Goal: Complete application form

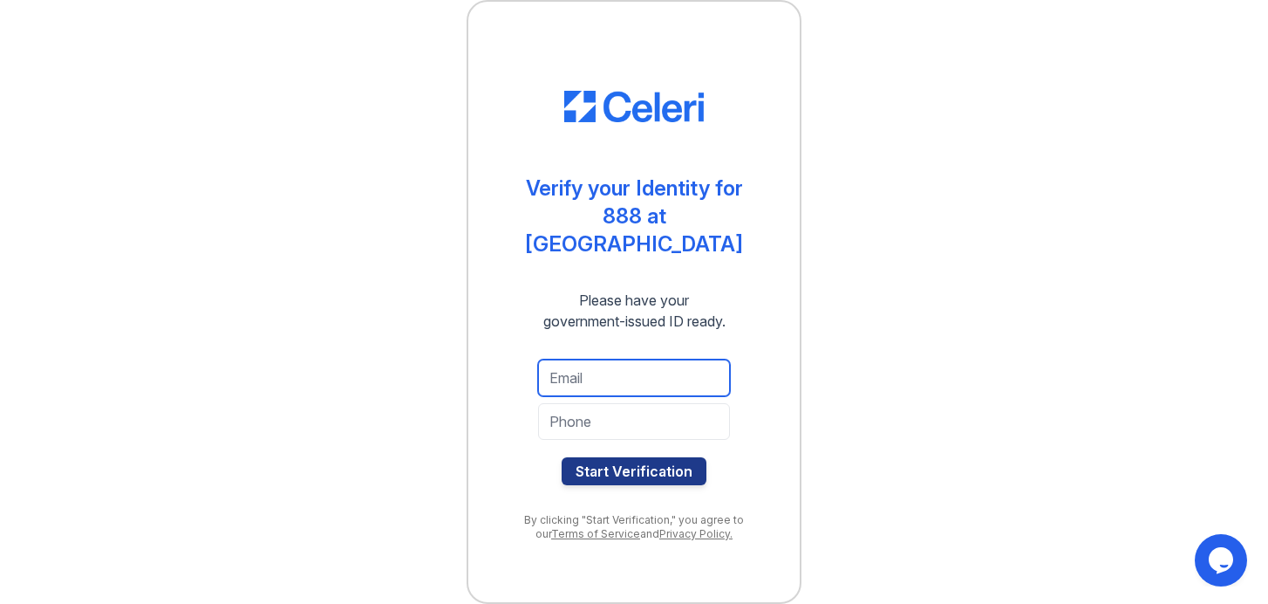
click at [604, 371] on input "email" at bounding box center [634, 377] width 192 height 37
click at [564, 365] on input "email" at bounding box center [634, 377] width 192 height 37
type input "j"
click at [564, 365] on input "email" at bounding box center [634, 377] width 192 height 37
type input "[EMAIL_ADDRESS][DOMAIN_NAME]"
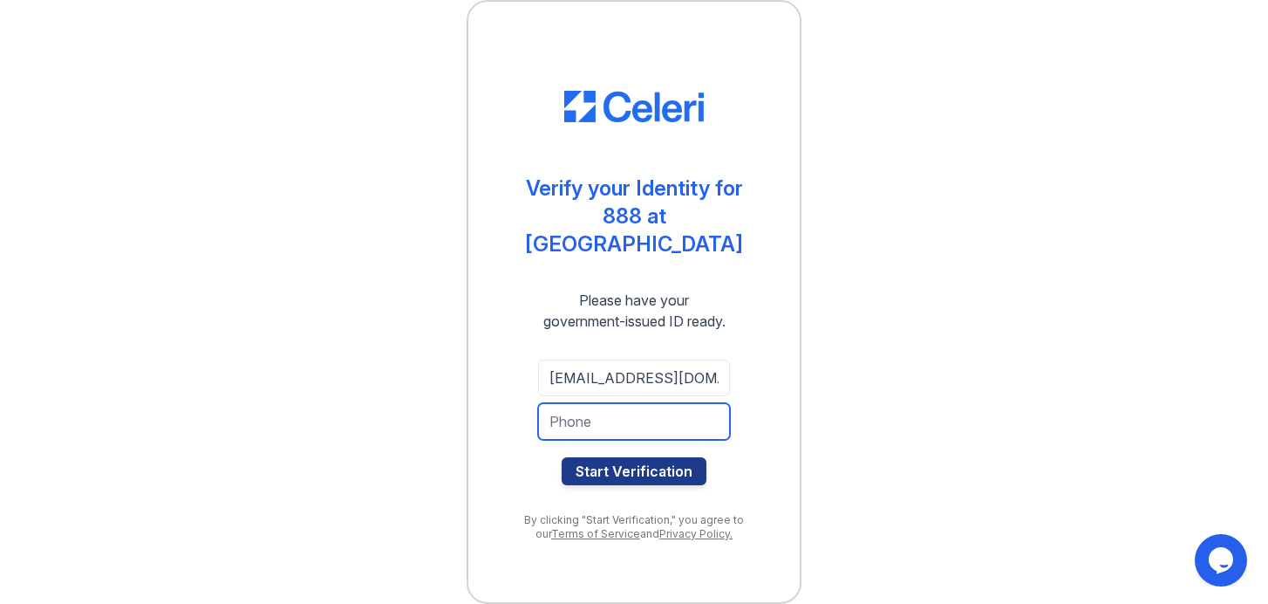
click at [585, 408] on input "tel" at bounding box center [634, 421] width 192 height 37
type input "8582677260"
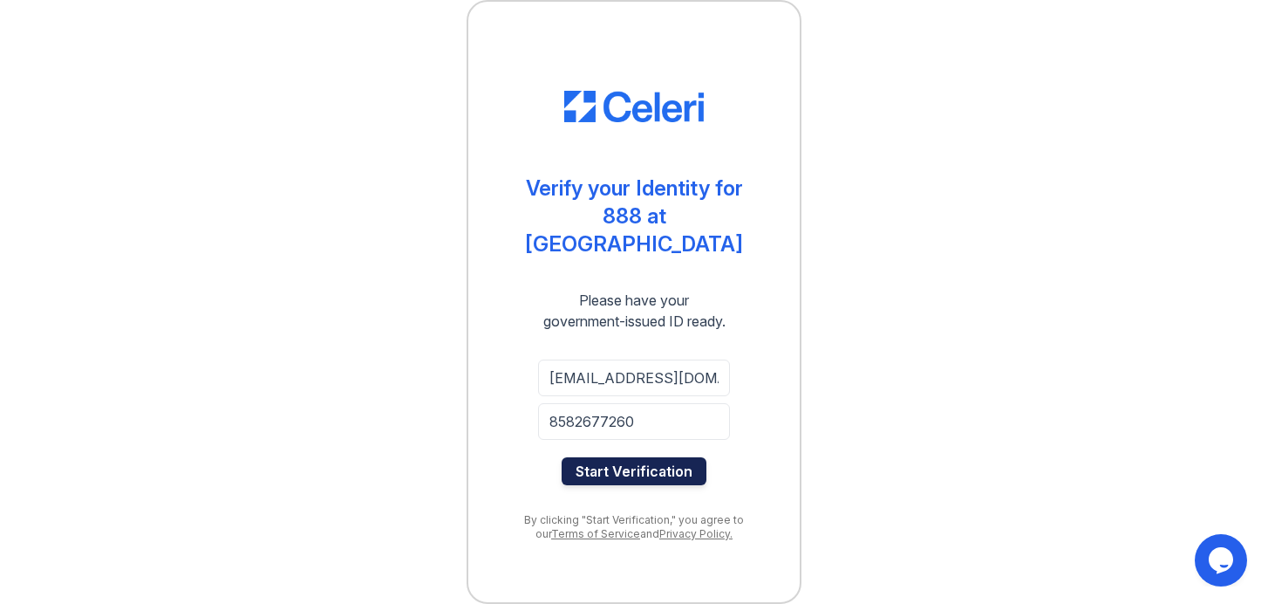
click at [598, 457] on button "Start Verification" at bounding box center [634, 471] width 145 height 28
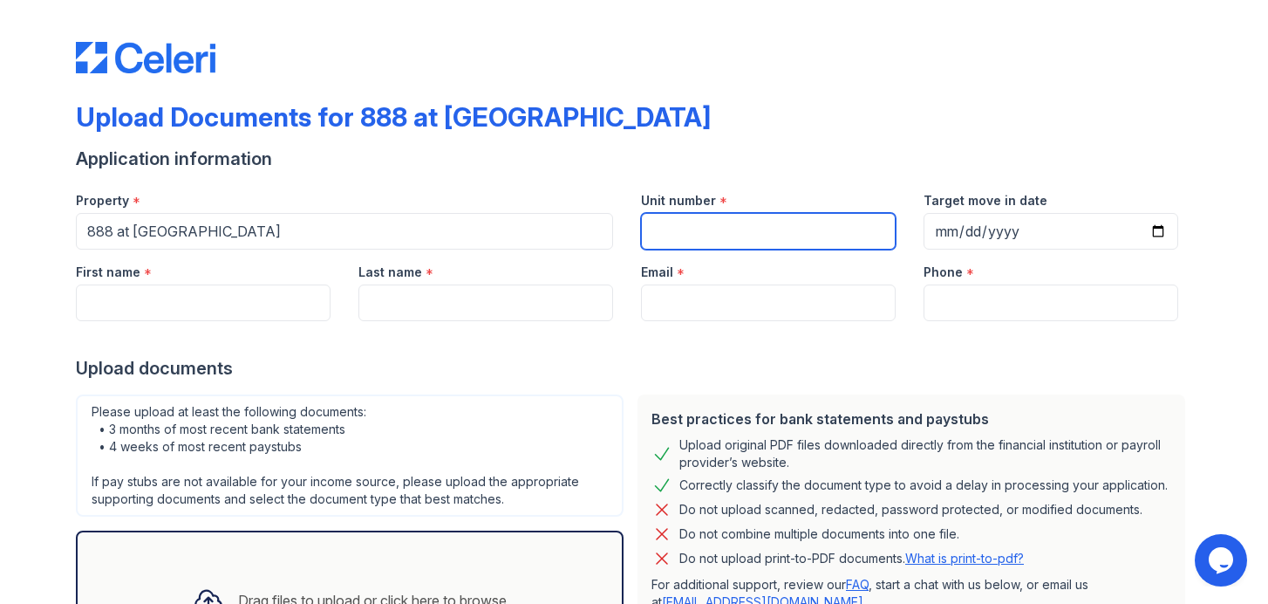
click at [741, 232] on input "Unit number" at bounding box center [768, 231] width 255 height 37
type input "1706"
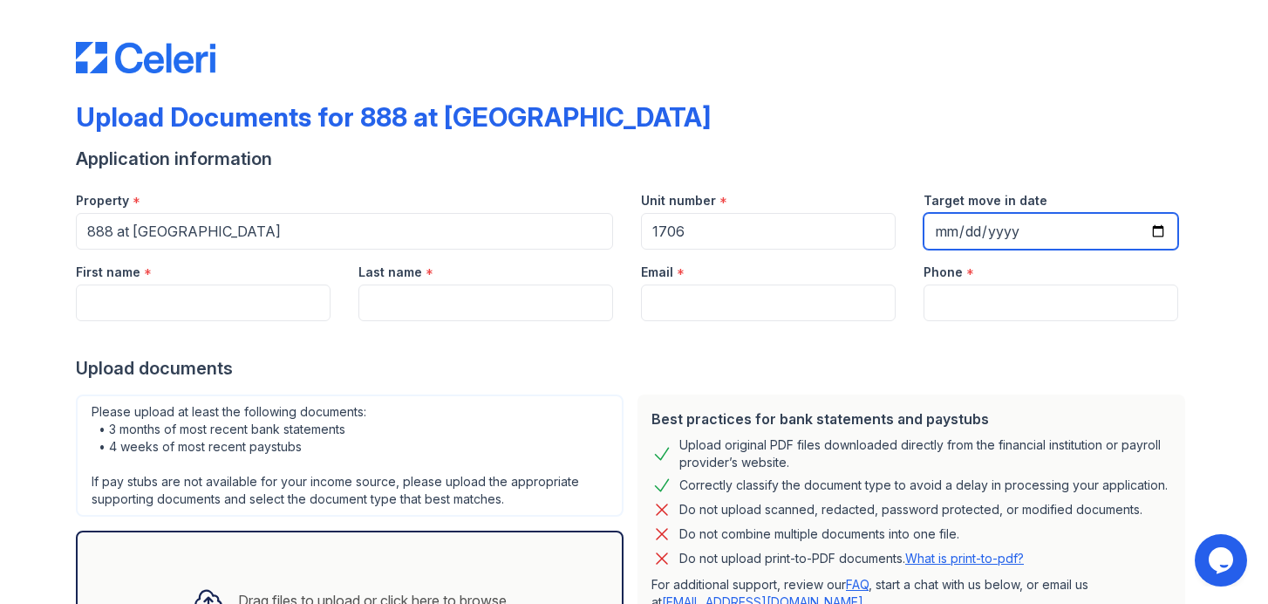
click at [1020, 231] on input "Target move in date" at bounding box center [1051, 231] width 255 height 37
click at [951, 231] on input "Target move in date" at bounding box center [1051, 231] width 255 height 37
type input "[DATE]"
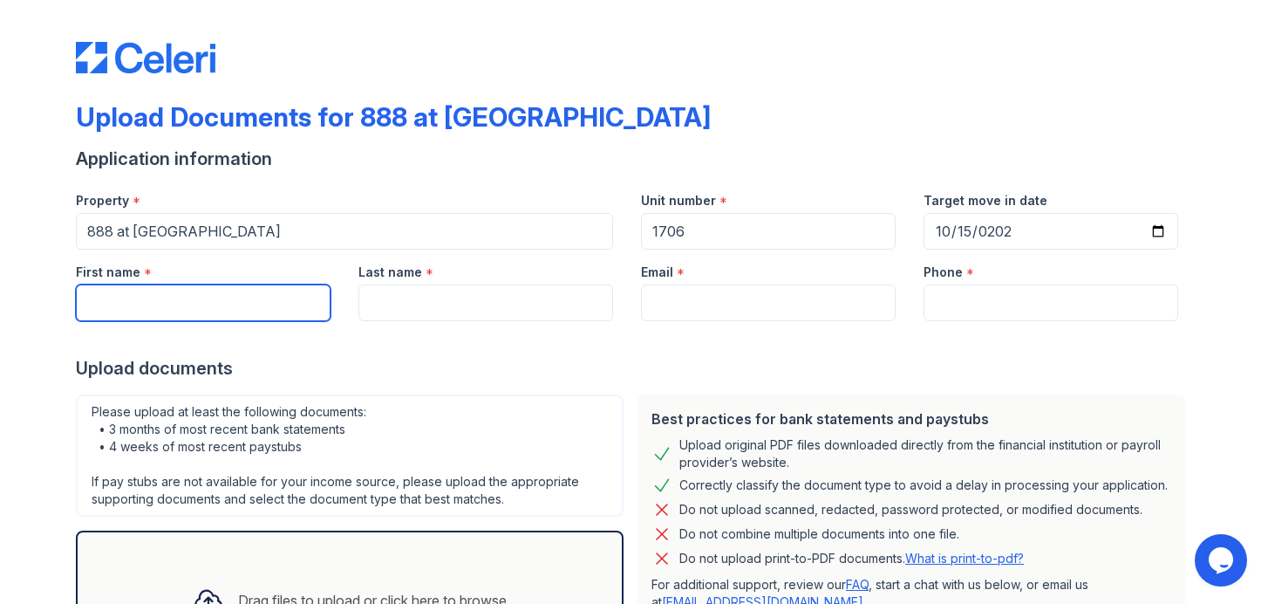
click at [164, 311] on input "First name" at bounding box center [203, 302] width 255 height 37
type input "Zeying"
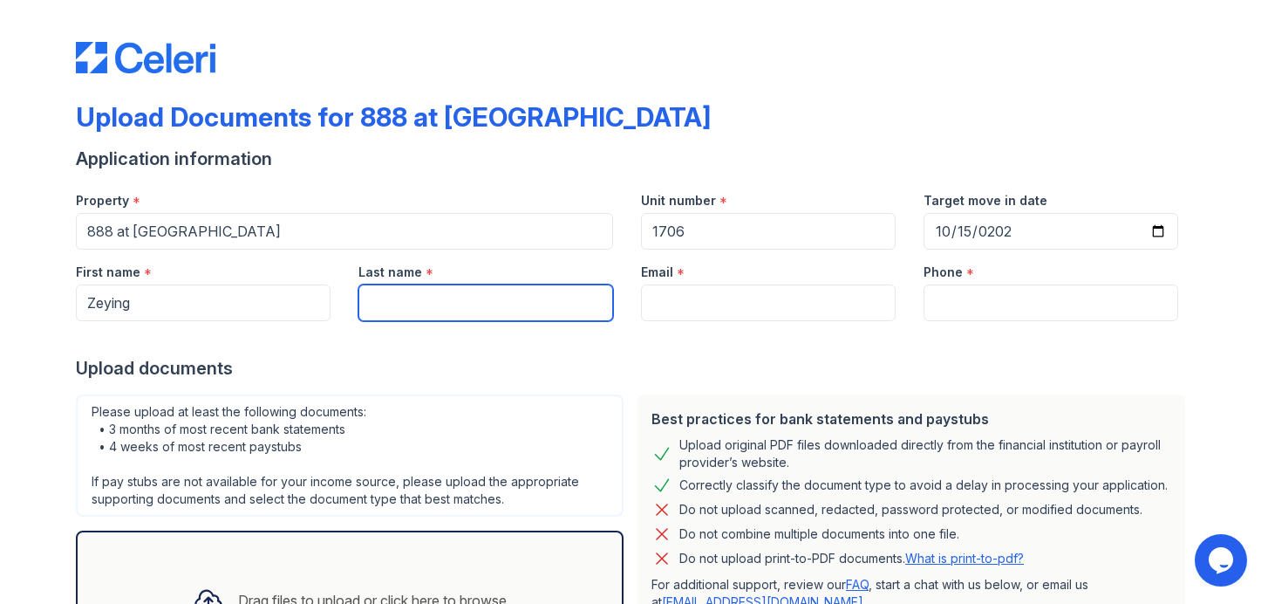
click at [431, 316] on input "Last name" at bounding box center [485, 302] width 255 height 37
type input "Xu"
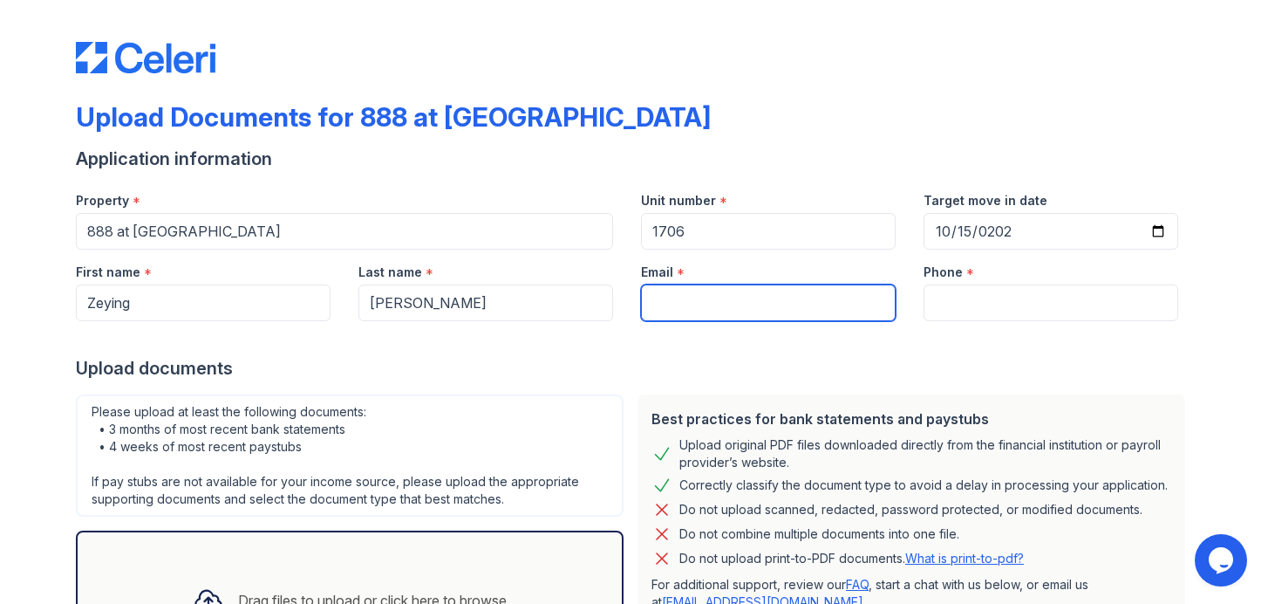
click at [788, 304] on input "Email" at bounding box center [768, 302] width 255 height 37
type input "[EMAIL_ADDRESS][DOMAIN_NAME]"
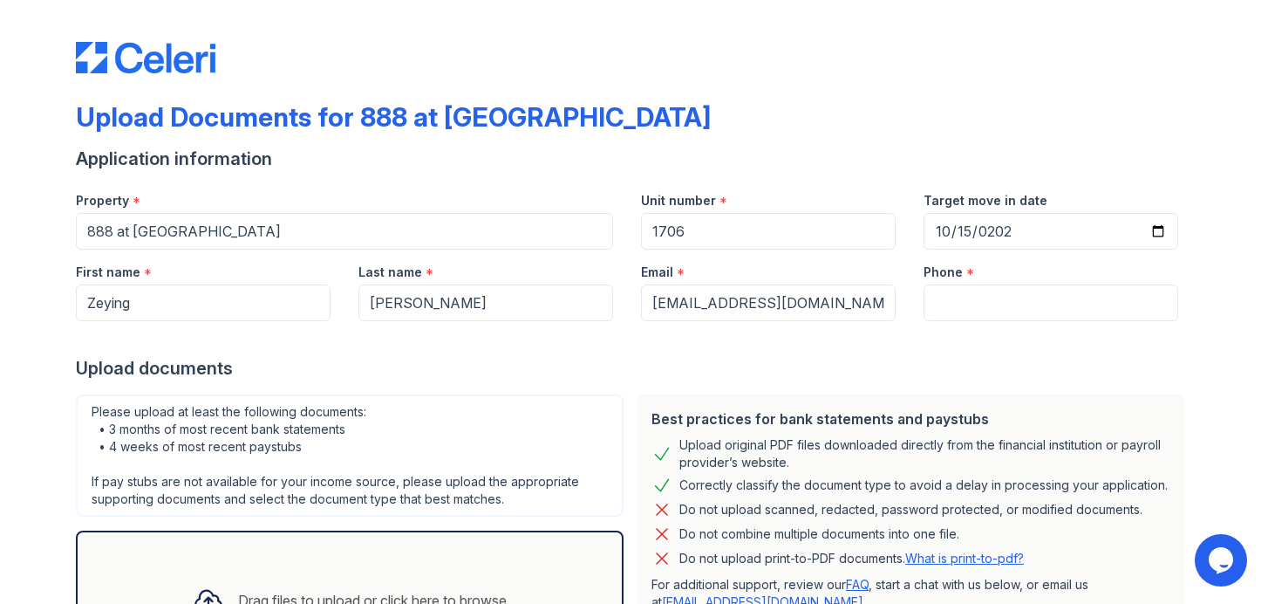
click at [1197, 289] on div "Upload Documents for 888 at Grand Hope Park Application information Property * …" at bounding box center [634, 389] width 1212 height 778
click at [1137, 289] on input "Phone" at bounding box center [1051, 302] width 255 height 37
type input "8582677260"
click at [1068, 370] on div "Upload documents" at bounding box center [634, 368] width 1116 height 24
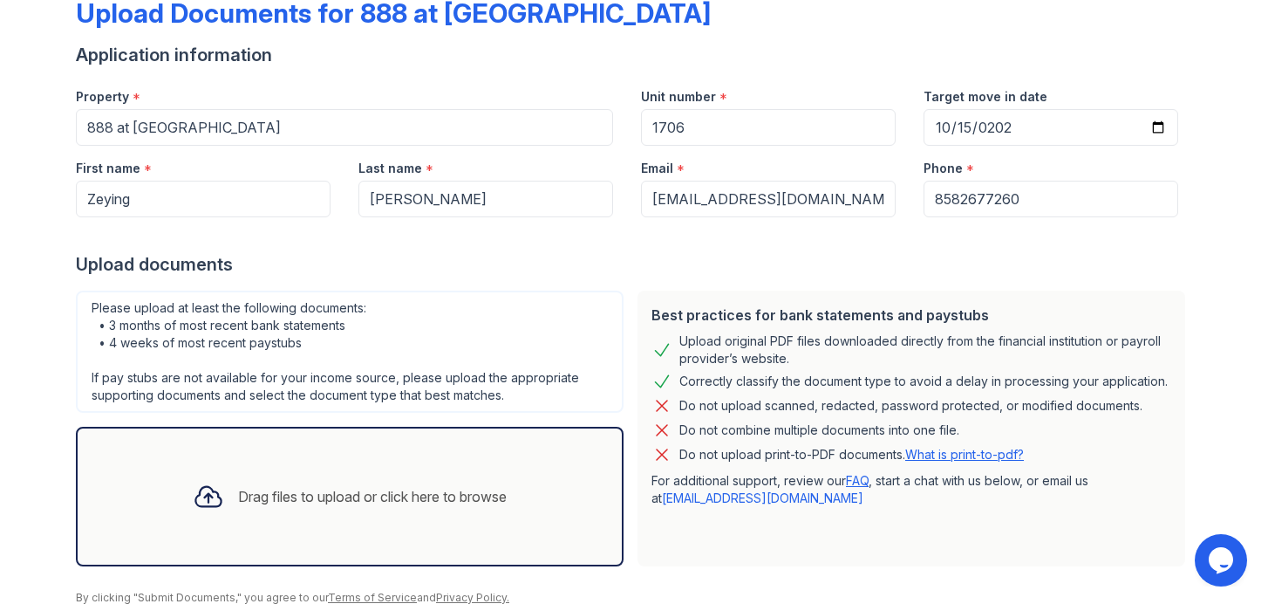
scroll to position [127, 0]
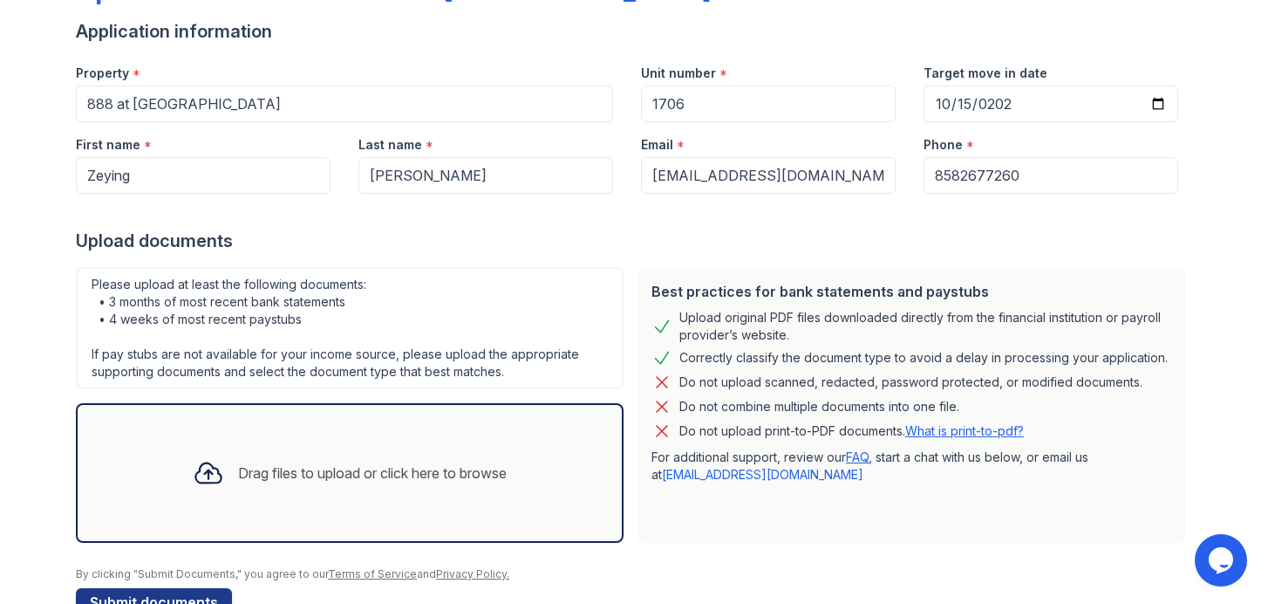
click at [386, 491] on div "Drag files to upload or click here to browse" at bounding box center [350, 472] width 342 height 59
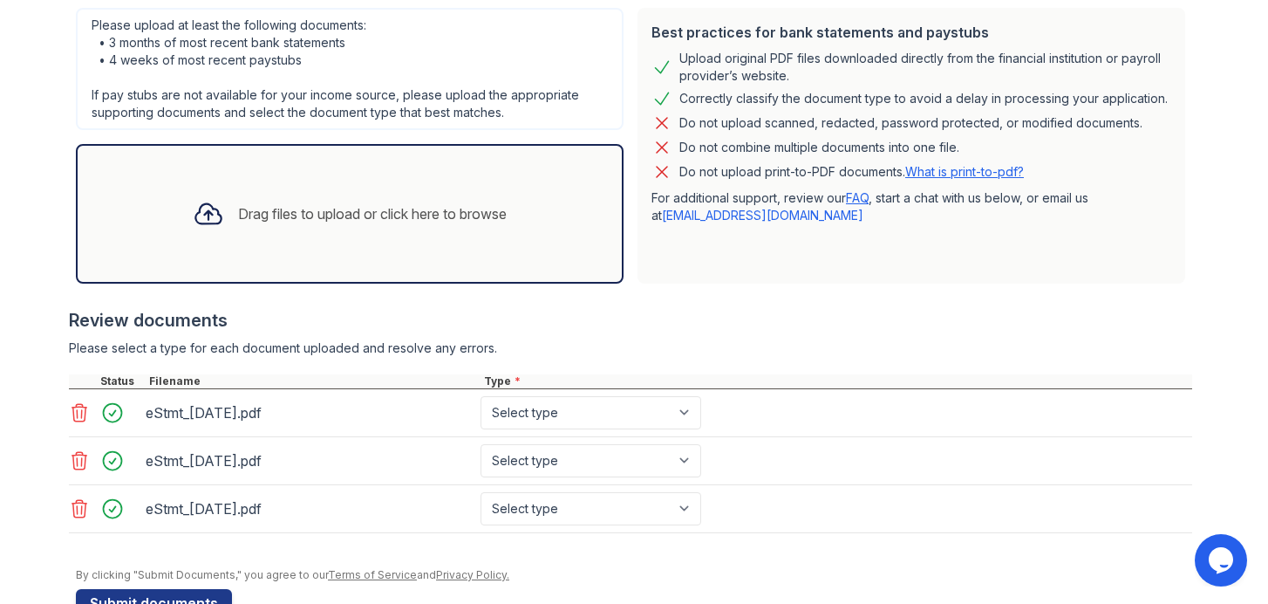
scroll to position [434, 0]
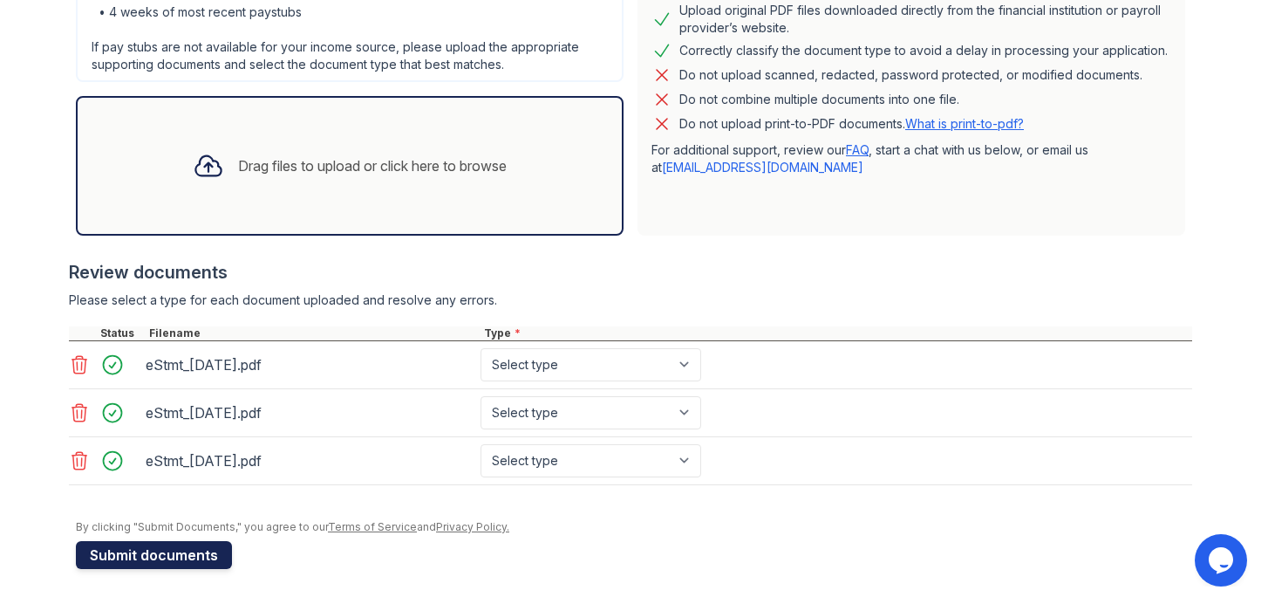
click at [172, 555] on button "Submit documents" at bounding box center [154, 555] width 156 height 28
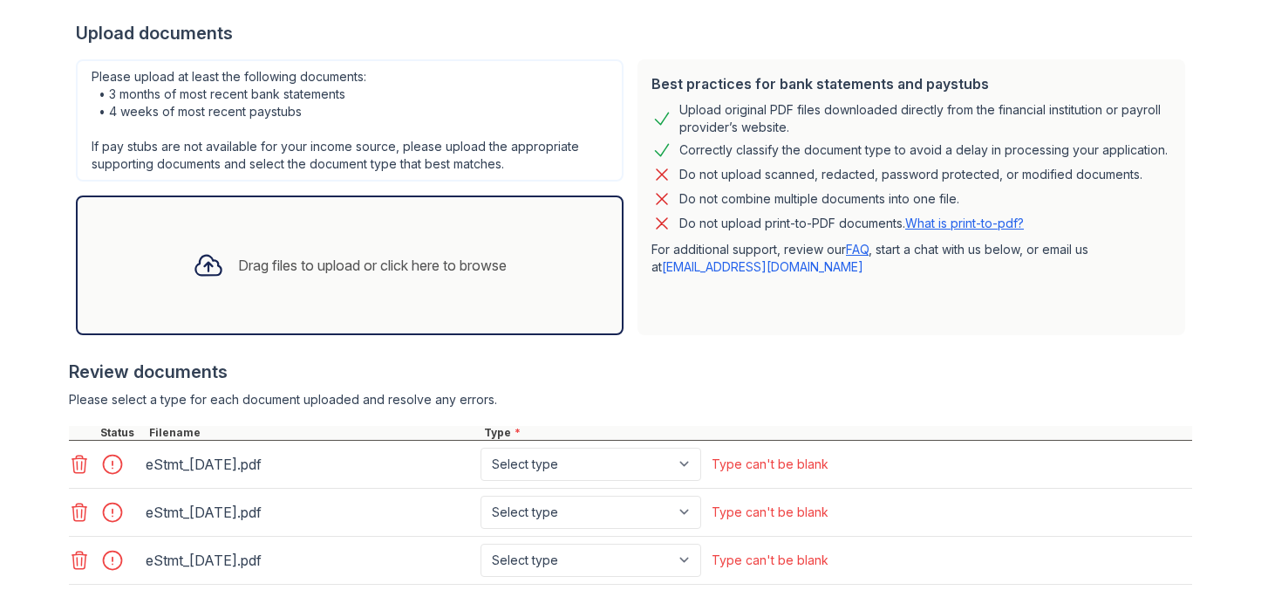
scroll to position [438, 0]
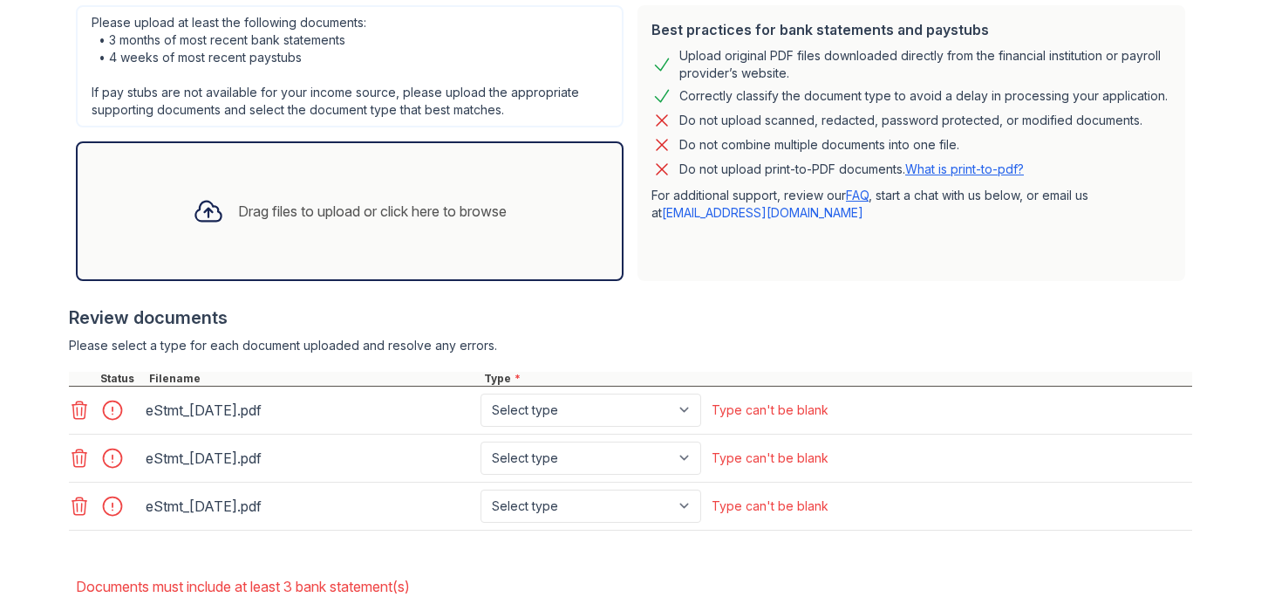
click at [643, 379] on div "Type *" at bounding box center [837, 379] width 712 height 14
click at [638, 394] on select "Select type Paystub Bank Statement Offer Letter Tax Documents Benefit Award Let…" at bounding box center [591, 409] width 221 height 33
select select "bank_statement"
click at [481, 393] on select "Select type Paystub Bank Statement Offer Letter Tax Documents Benefit Award Let…" at bounding box center [591, 409] width 221 height 33
click at [610, 443] on select "Select type Paystub Bank Statement Offer Letter Tax Documents Benefit Award Let…" at bounding box center [591, 457] width 221 height 33
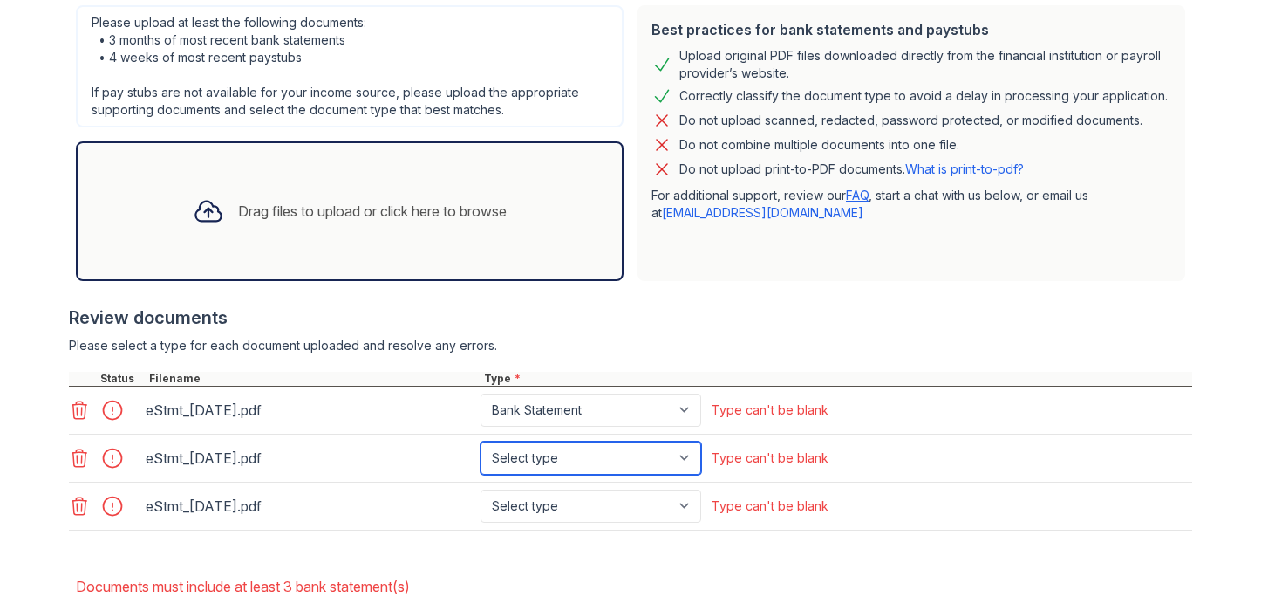
select select "bank_statement"
click at [481, 441] on select "Select type Paystub Bank Statement Offer Letter Tax Documents Benefit Award Let…" at bounding box center [591, 457] width 221 height 33
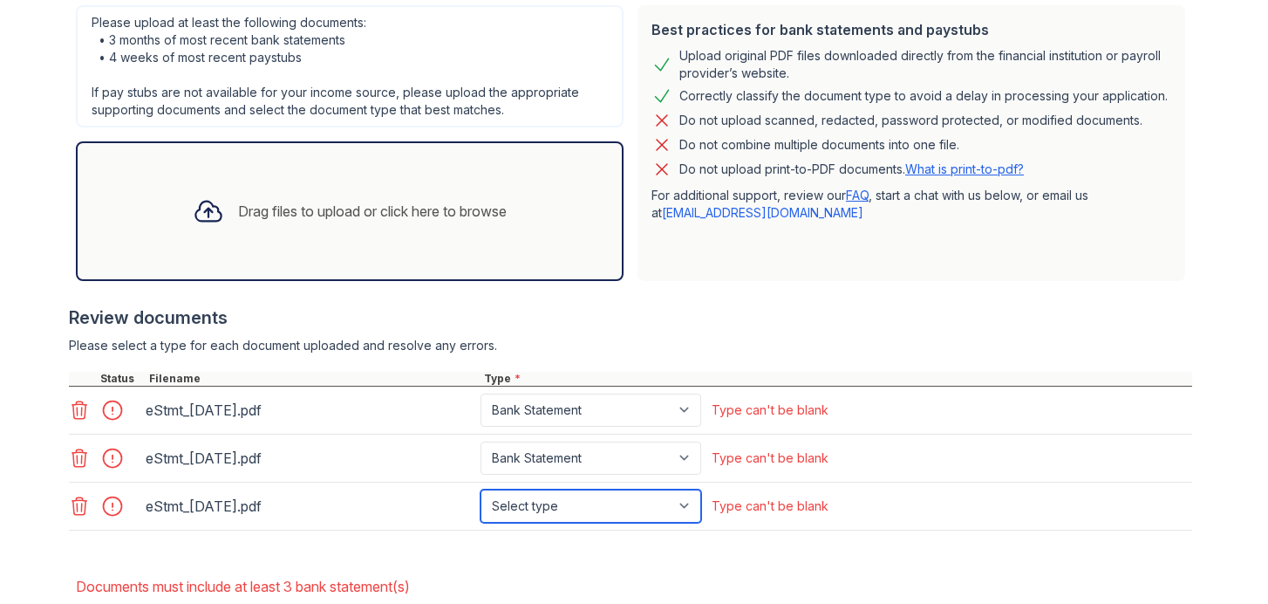
click at [587, 489] on select "Select type Paystub Bank Statement Offer Letter Tax Documents Benefit Award Let…" at bounding box center [591, 505] width 221 height 33
select select "bank_statement"
click at [481, 489] on select "Select type Paystub Bank Statement Offer Letter Tax Documents Benefit Award Let…" at bounding box center [591, 505] width 221 height 33
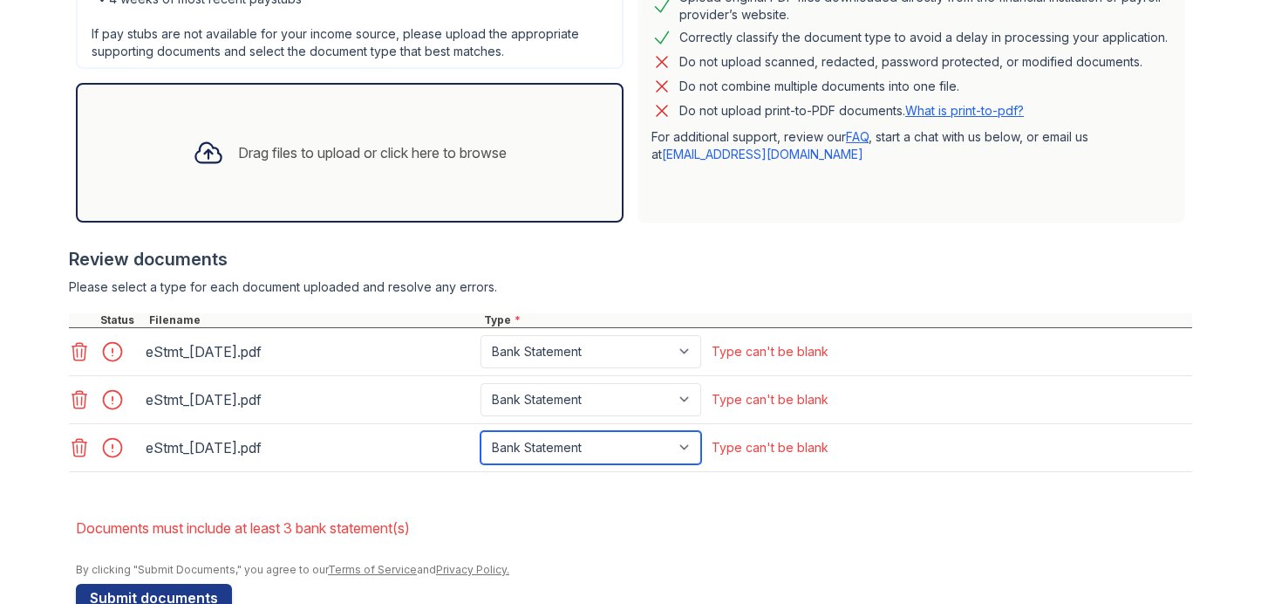
scroll to position [539, 0]
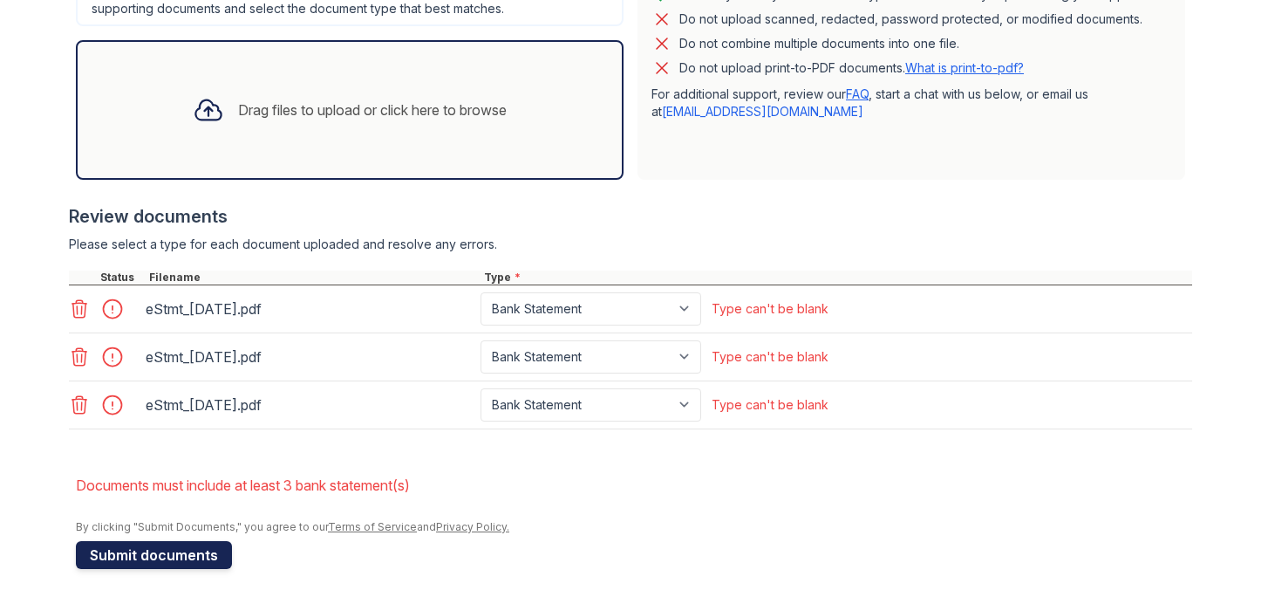
click at [157, 566] on button "Submit documents" at bounding box center [154, 555] width 156 height 28
